Goal: Task Accomplishment & Management: Manage account settings

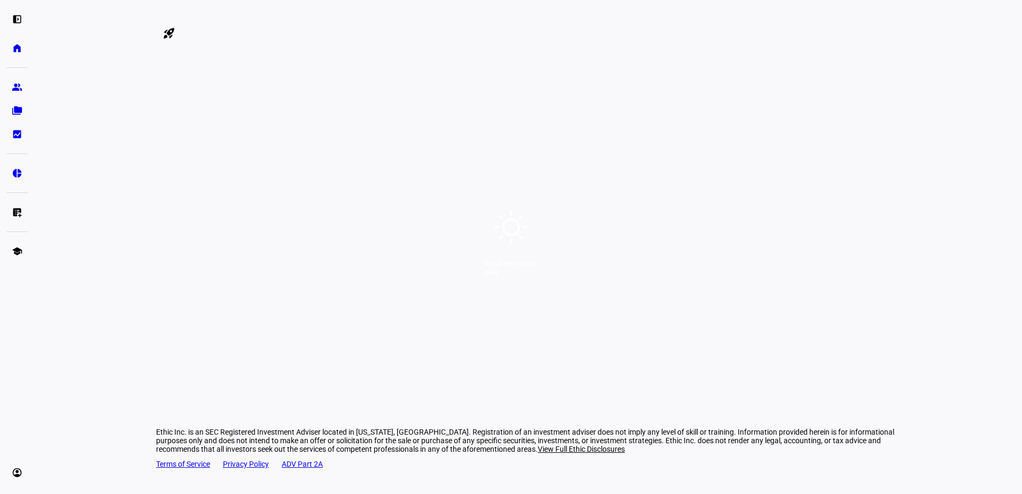
click at [538, 263] on div "Good afternoon," at bounding box center [511, 263] width 55 height 9
click at [538, 268] on div "Good afternoon," at bounding box center [511, 263] width 55 height 9
click at [572, 299] on div "Good afternoon, Max" at bounding box center [511, 247] width 1022 height 494
click at [576, 229] on div "Good afternoon, Max" at bounding box center [511, 247] width 1022 height 494
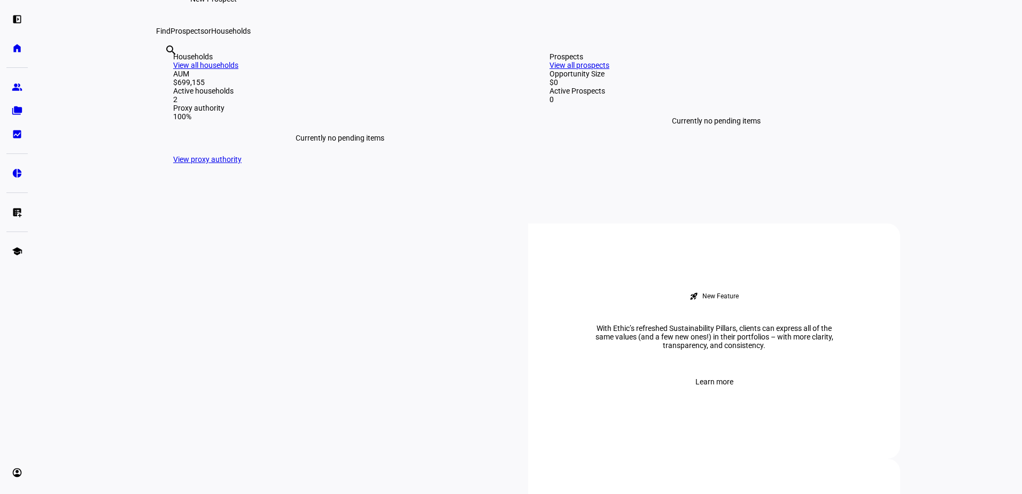
scroll to position [428, 0]
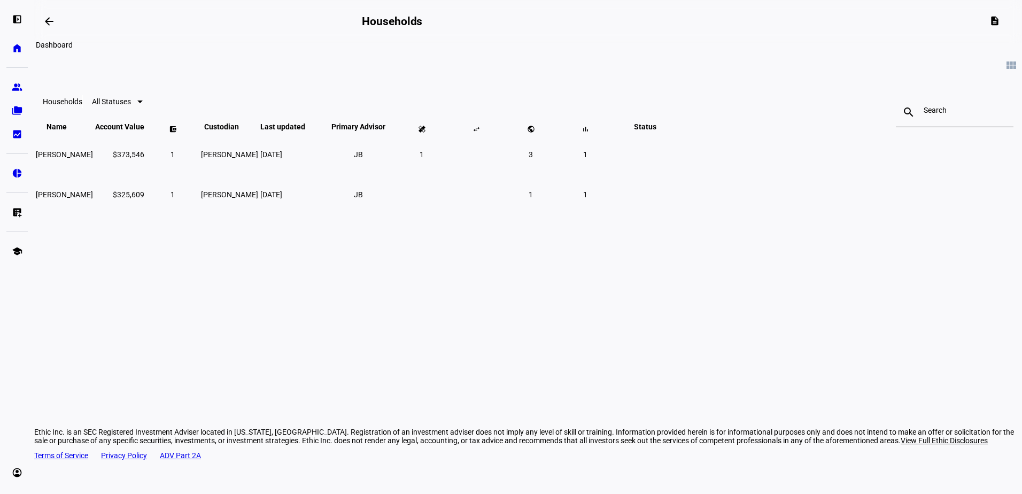
click at [56, 22] on mat-icon "arrow_backwards" at bounding box center [49, 21] width 13 height 13
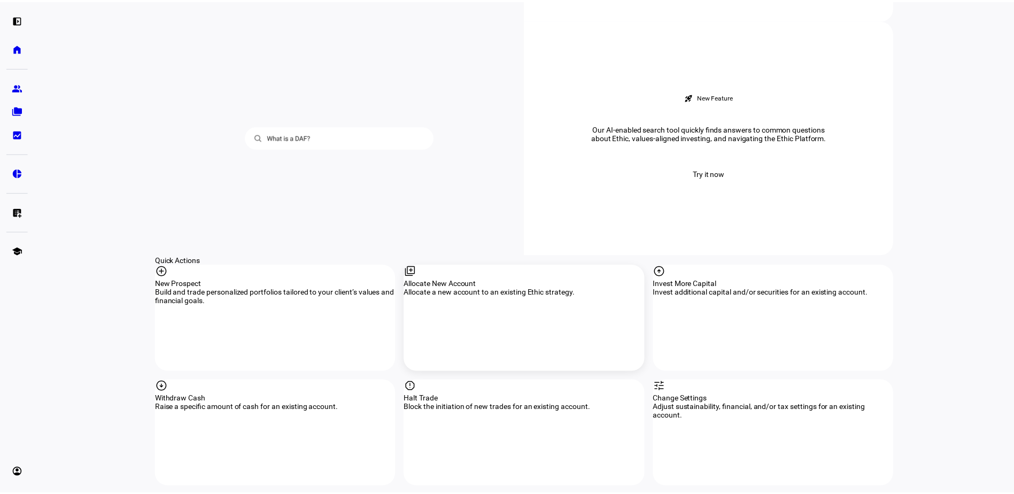
scroll to position [913, 0]
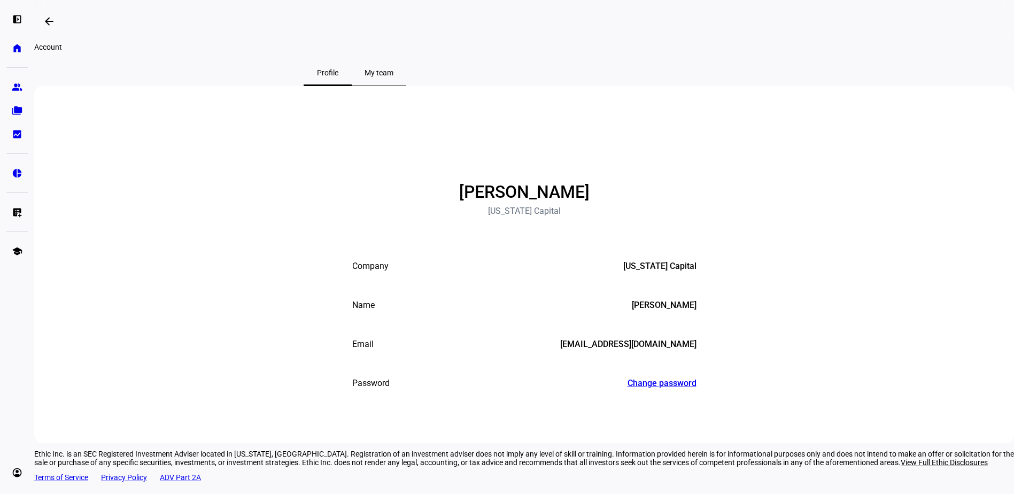
click at [393, 76] on span "My team" at bounding box center [379, 72] width 29 height 7
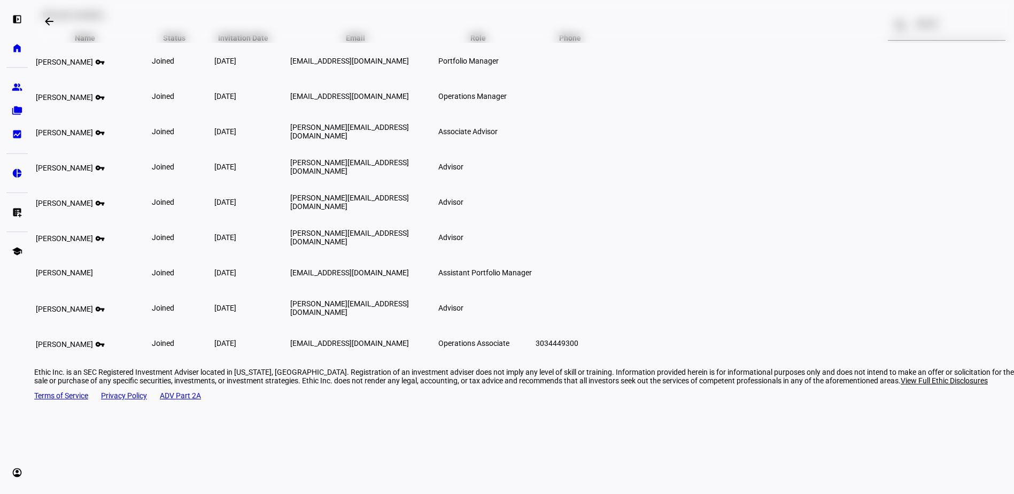
scroll to position [107, 0]
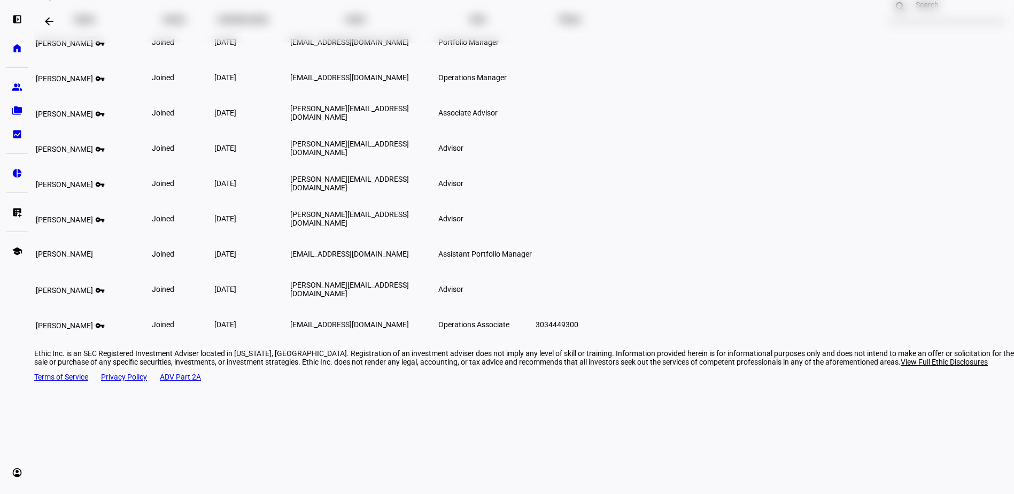
drag, startPoint x: 686, startPoint y: 314, endPoint x: 692, endPoint y: 314, distance: 5.9
click at [532, 258] on span "Assistant Portfolio Manager" at bounding box center [485, 254] width 94 height 9
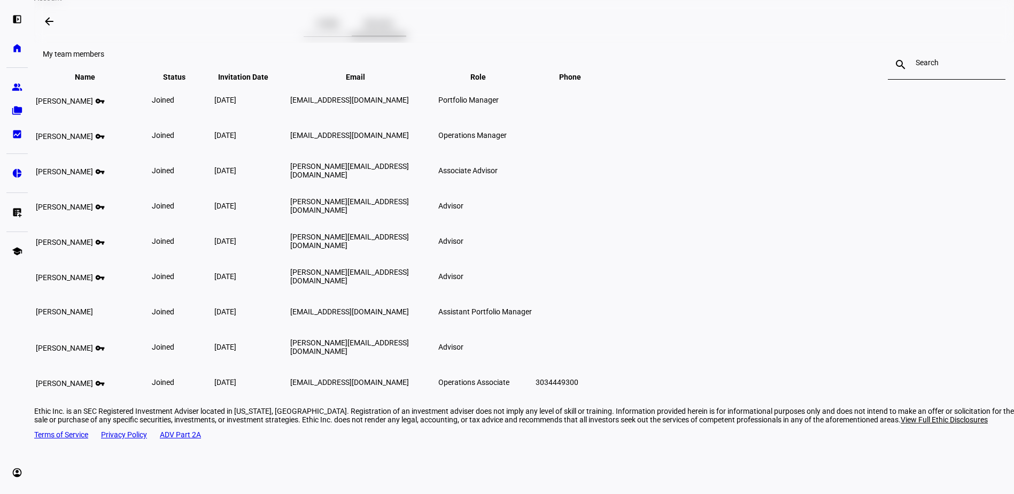
scroll to position [0, 0]
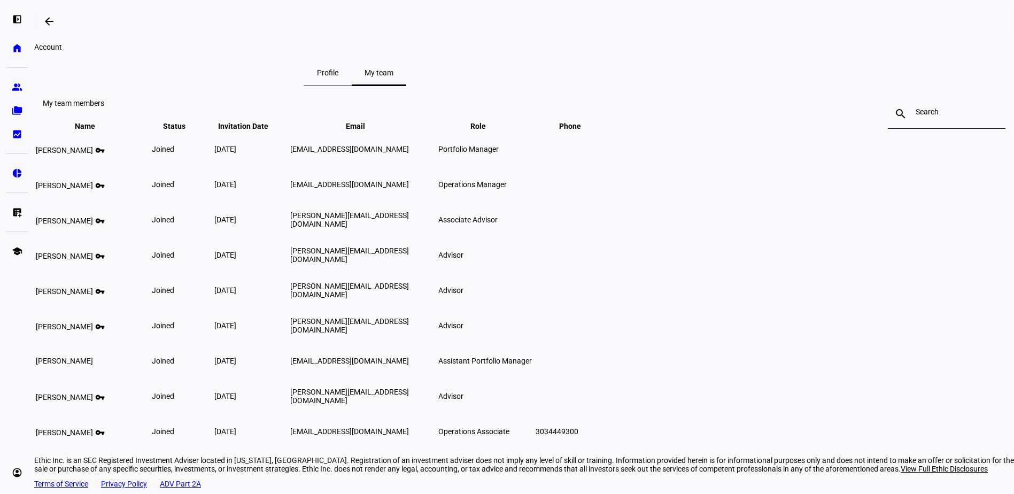
click at [338, 76] on span "Profile" at bounding box center [327, 72] width 21 height 7
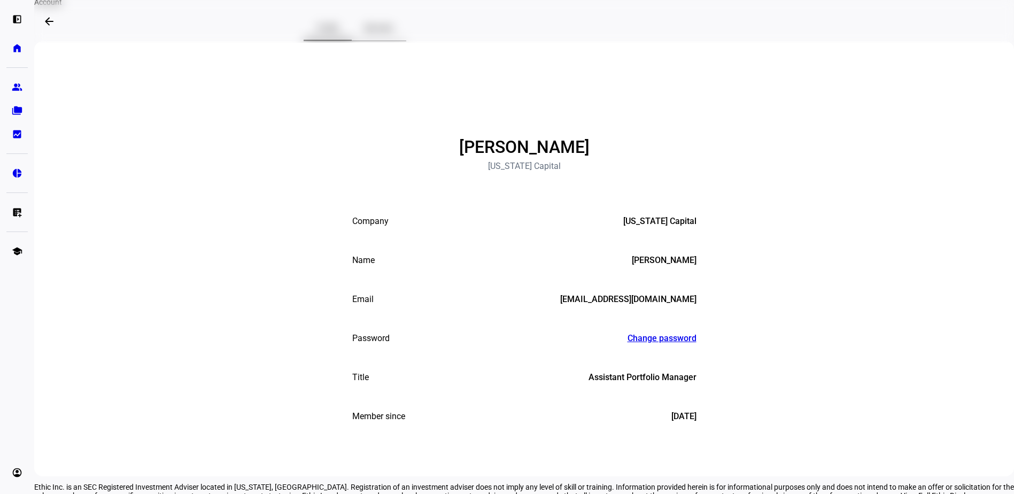
scroll to position [160, 0]
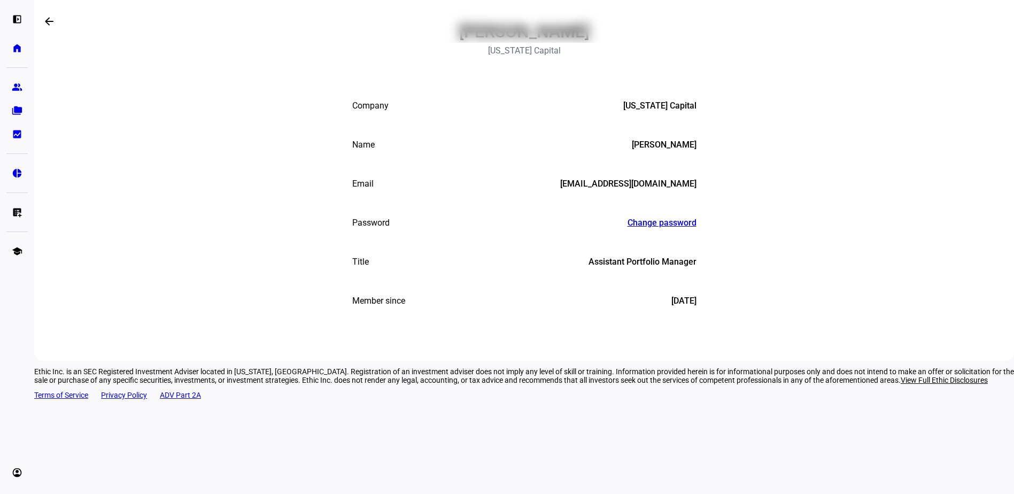
click at [622, 267] on span "Assistant Portfolio Manager" at bounding box center [643, 262] width 108 height 10
click at [608, 306] on div "Member since [DATE]" at bounding box center [524, 301] width 344 height 11
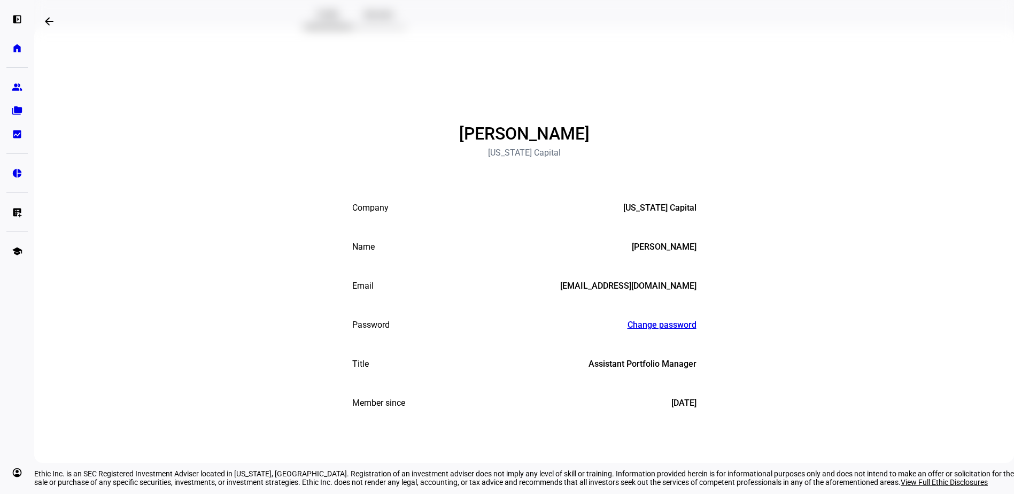
scroll to position [0, 0]
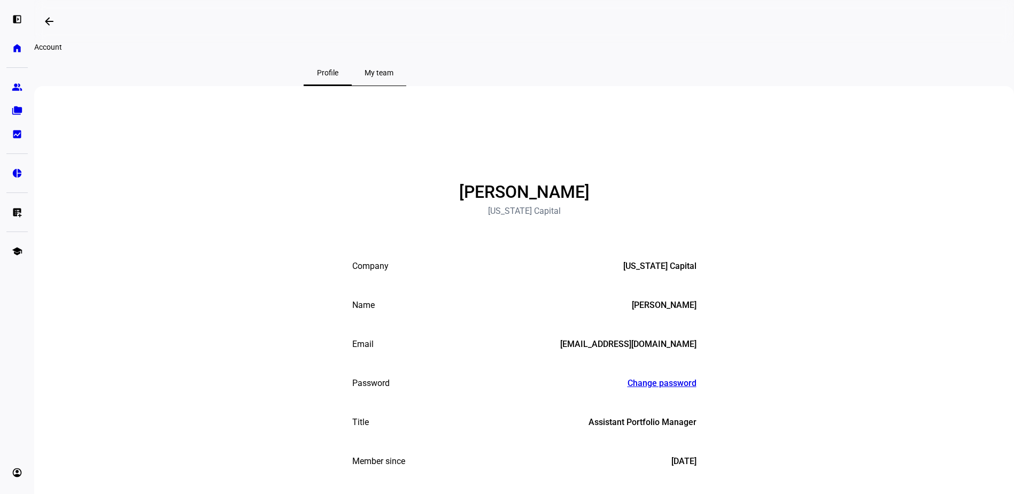
click at [393, 76] on span "My team" at bounding box center [379, 72] width 29 height 7
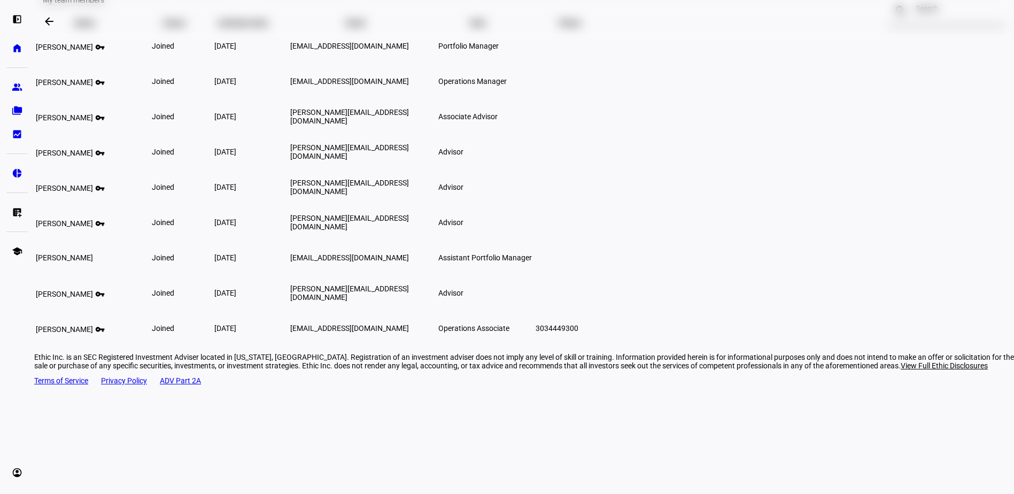
scroll to position [108, 0]
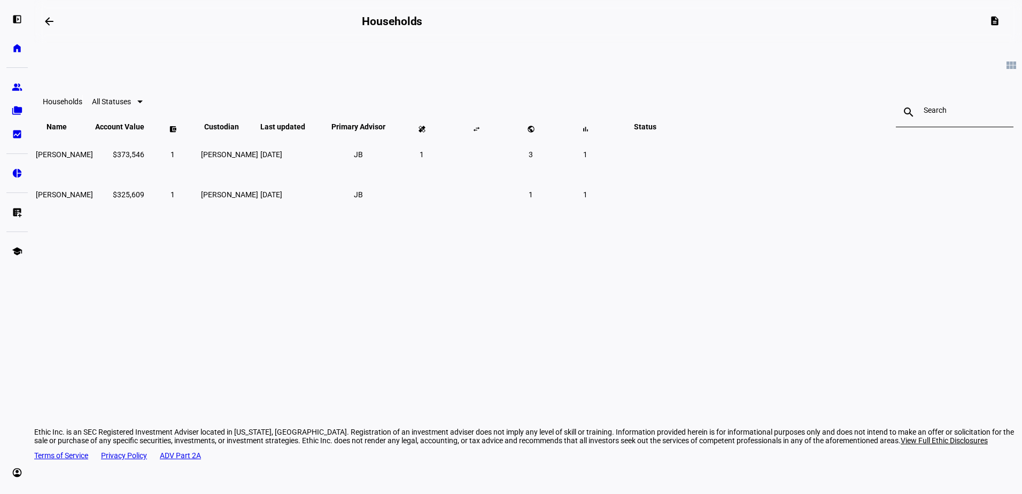
click at [999, 67] on span at bounding box center [1012, 65] width 26 height 26
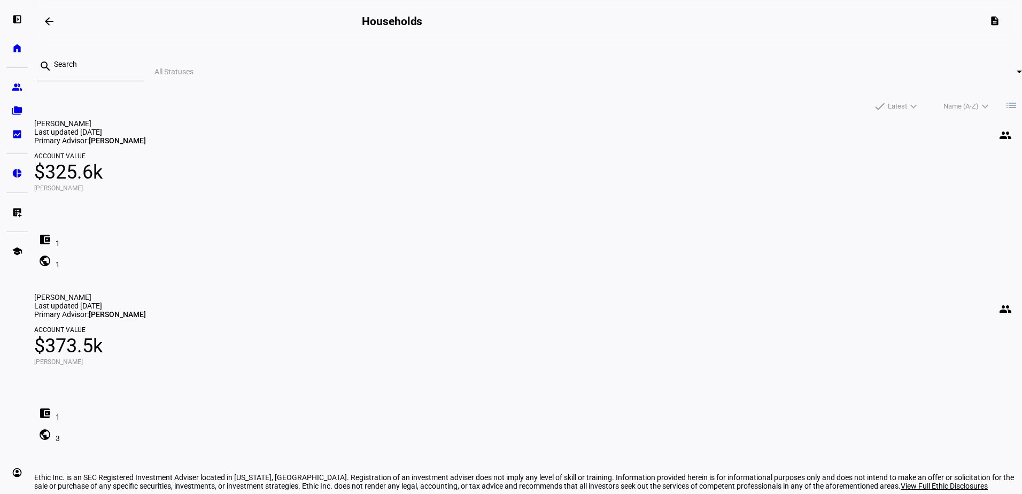
click at [999, 92] on span at bounding box center [1012, 105] width 26 height 26
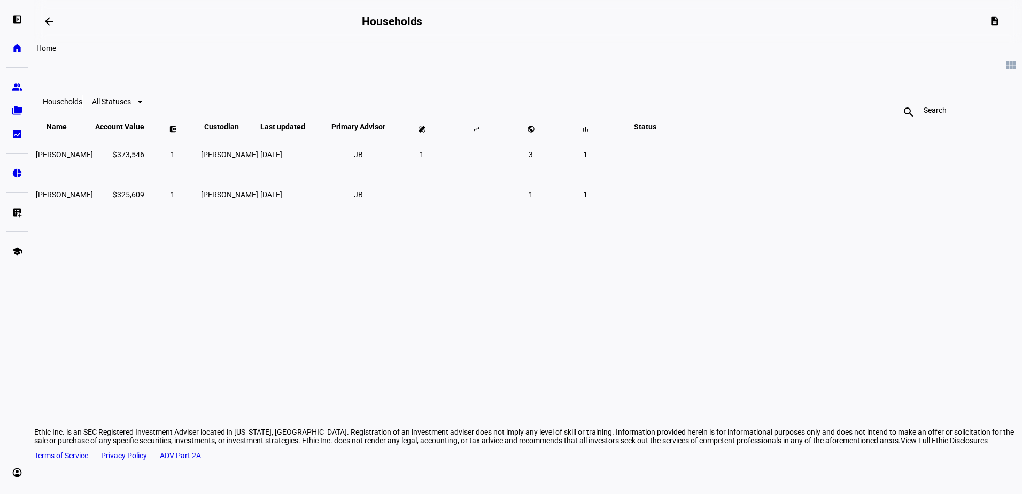
click at [13, 45] on eth-mat-symbol "home" at bounding box center [17, 48] width 11 height 11
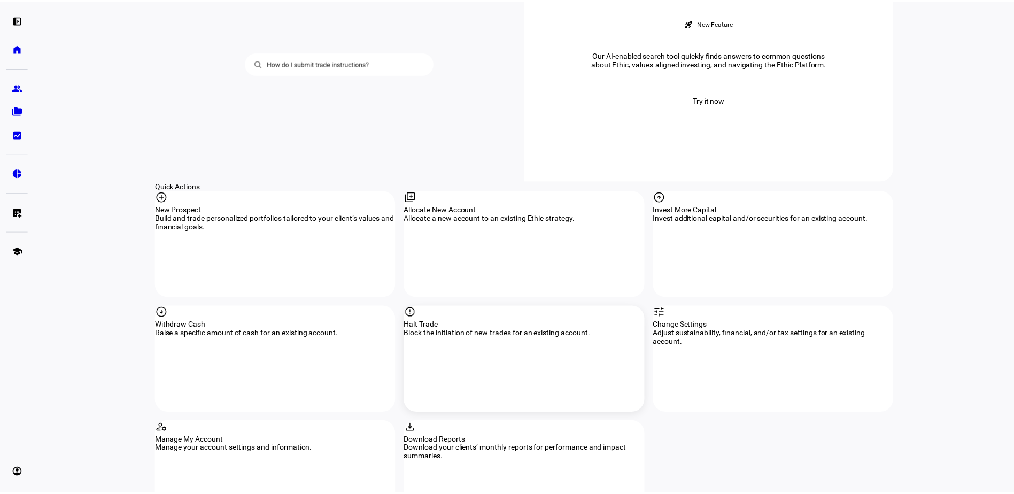
scroll to position [1016, 0]
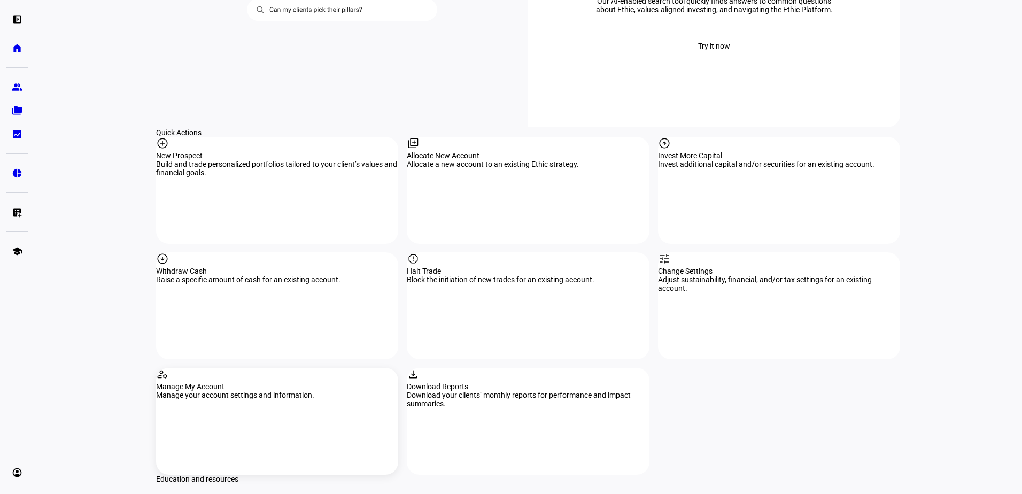
click at [209, 368] on div "manage_accounts Manage My Account Manage your account settings and information." at bounding box center [277, 421] width 242 height 107
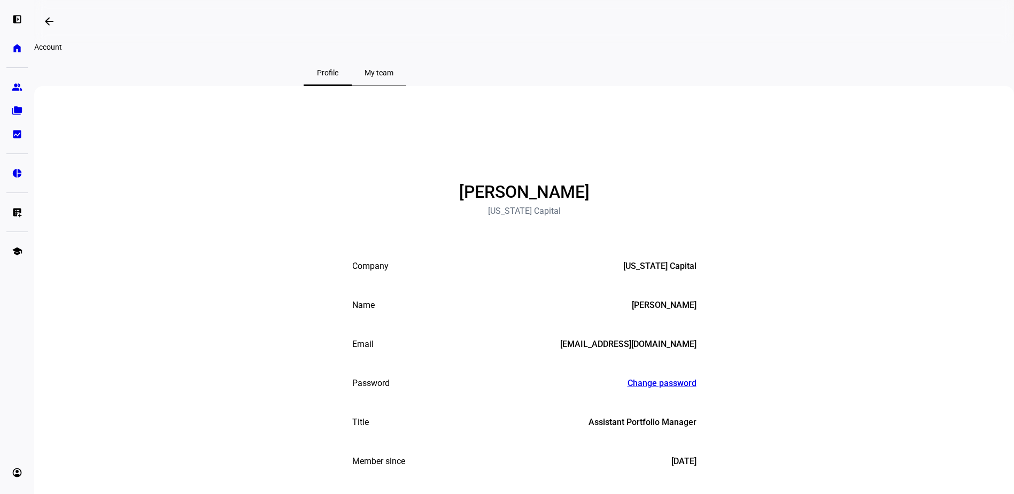
click at [393, 86] on span "My team" at bounding box center [379, 73] width 29 height 26
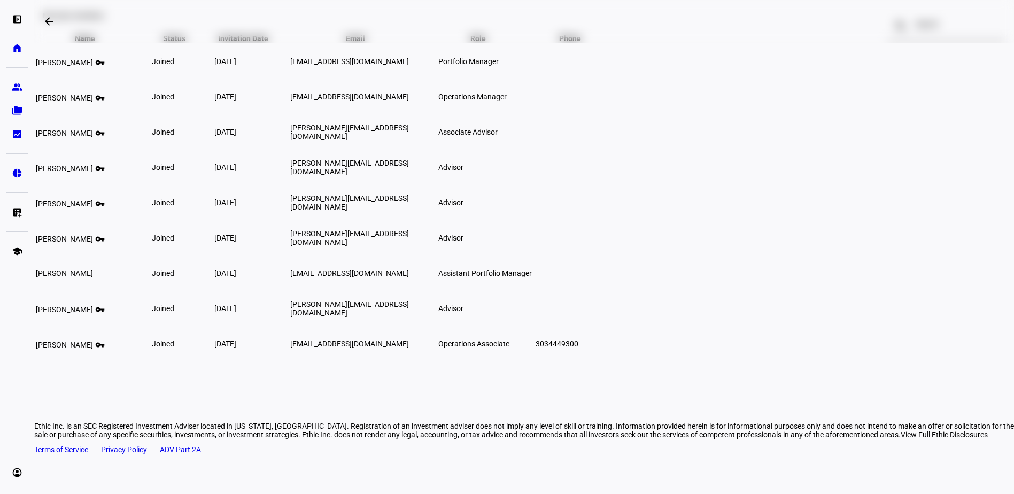
scroll to position [107, 0]
